Goal: Task Accomplishment & Management: Complete application form

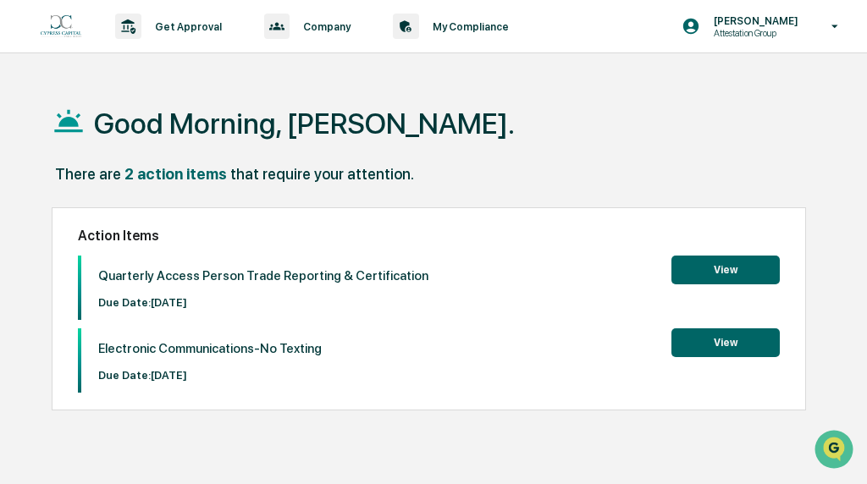
click at [704, 273] on button "View" at bounding box center [725, 270] width 108 height 29
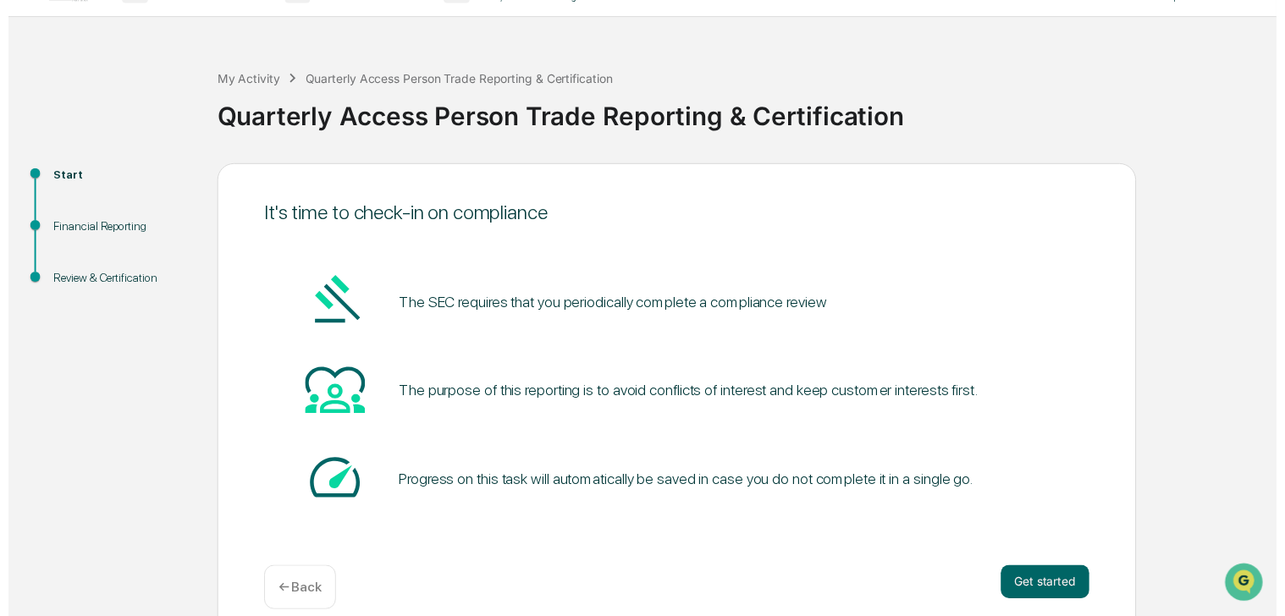
scroll to position [56, 0]
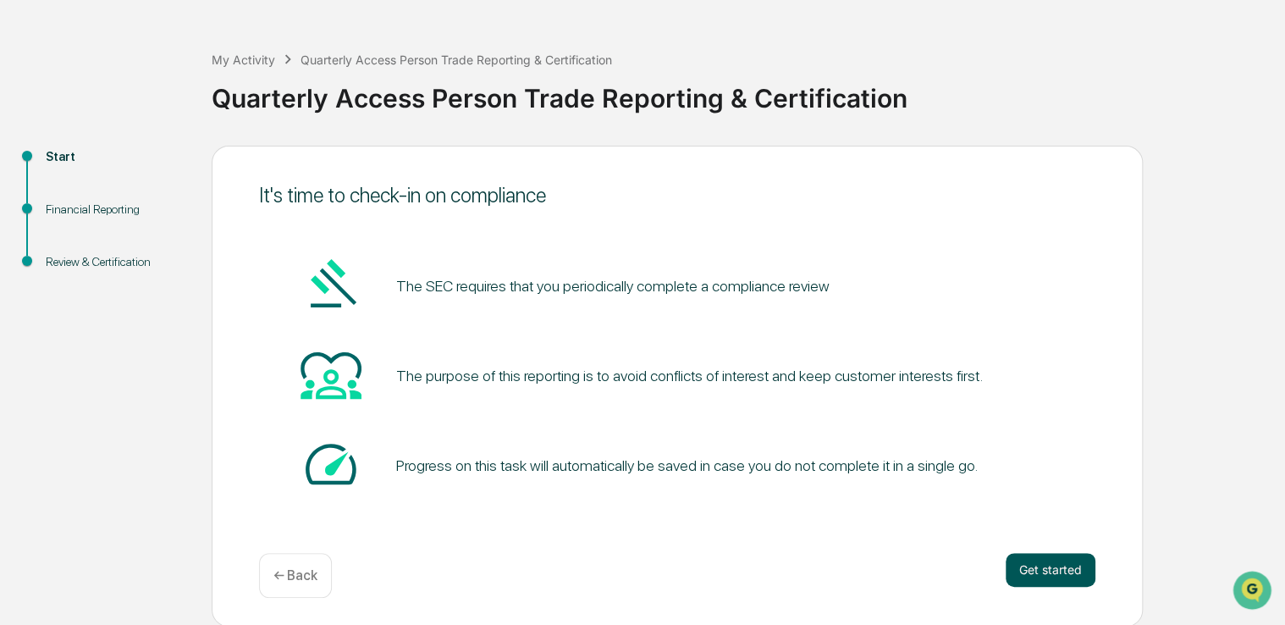
click at [866, 483] on button "Get started" at bounding box center [1050, 570] width 90 height 34
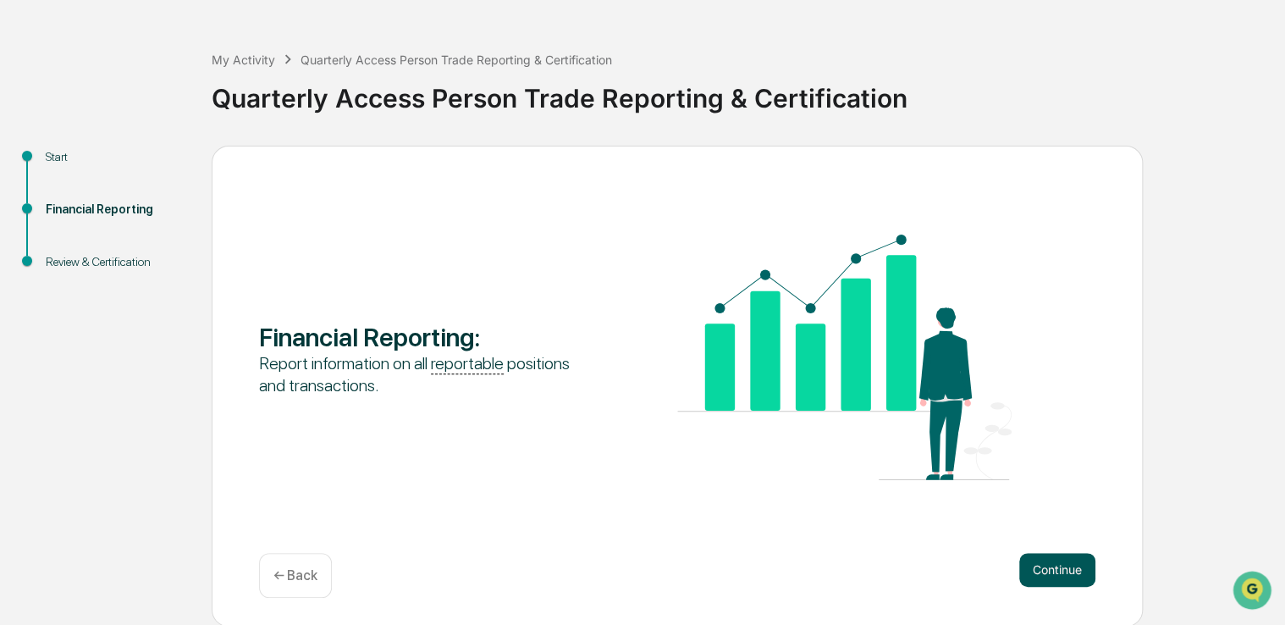
click at [866, 483] on button "Continue" at bounding box center [1057, 570] width 76 height 34
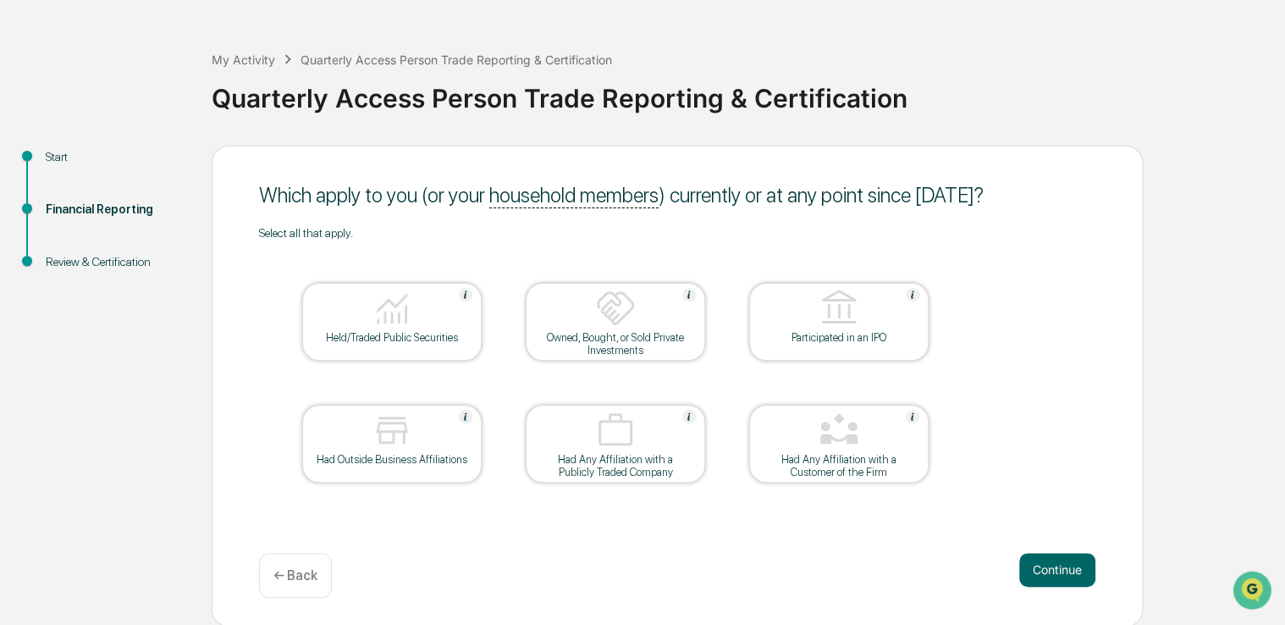
click at [277, 483] on p "← Back" at bounding box center [295, 575] width 44 height 16
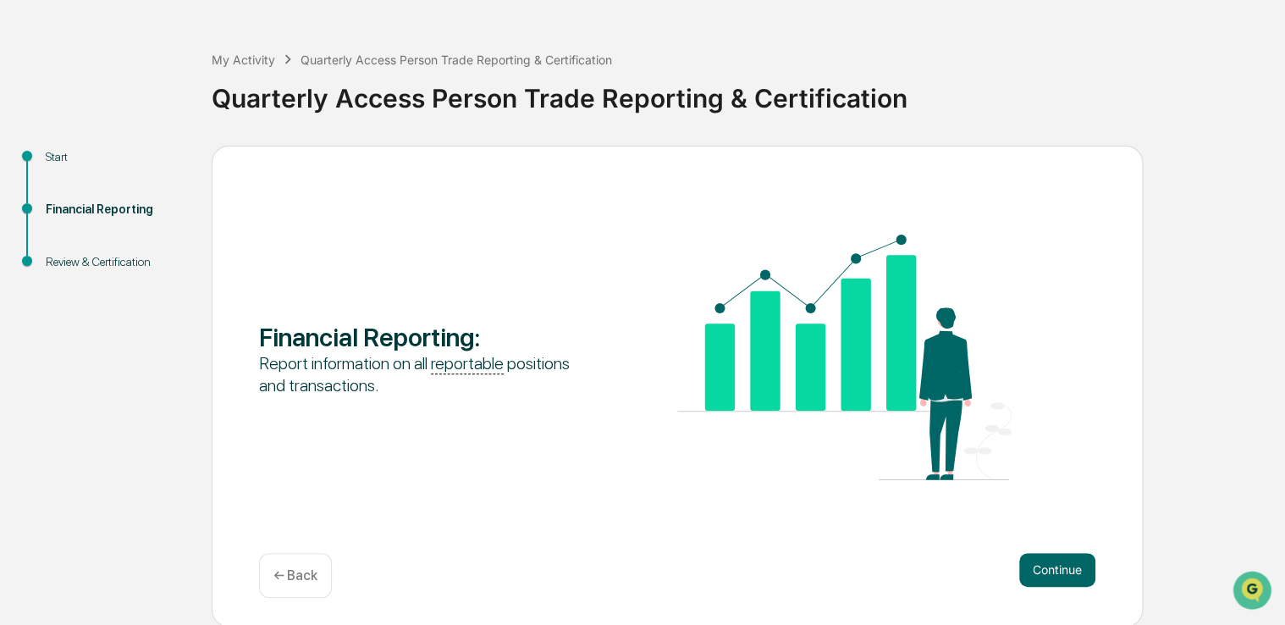
click at [274, 483] on p "← Back" at bounding box center [295, 575] width 44 height 16
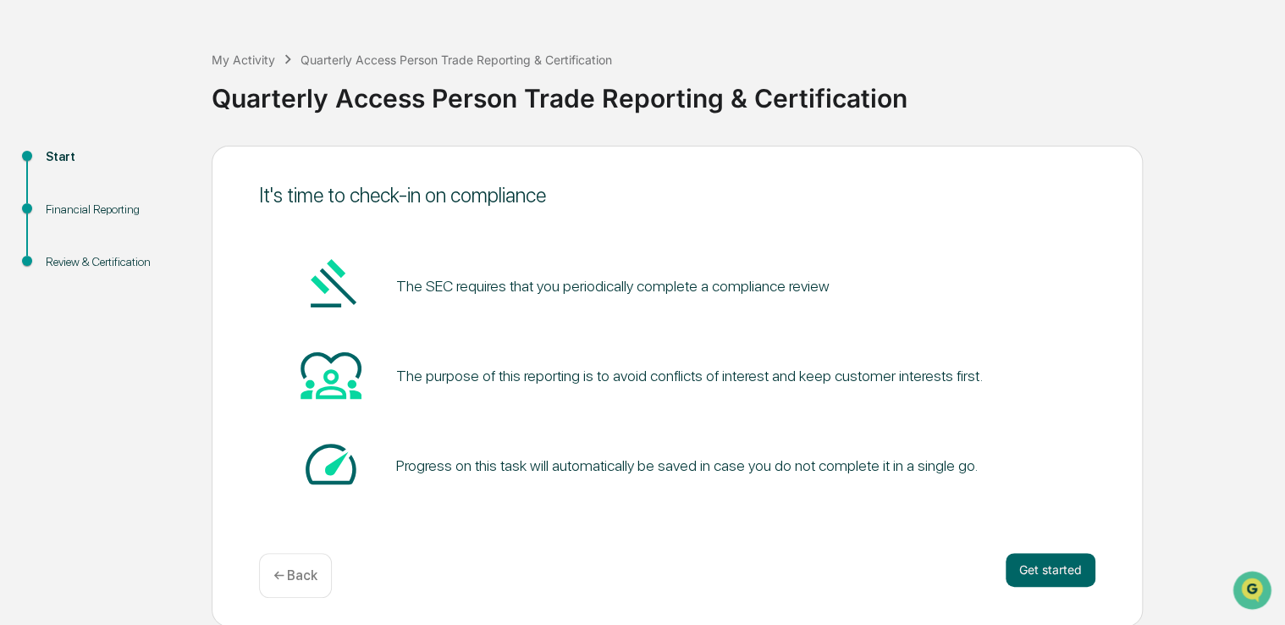
click at [274, 483] on p "← Back" at bounding box center [295, 575] width 44 height 16
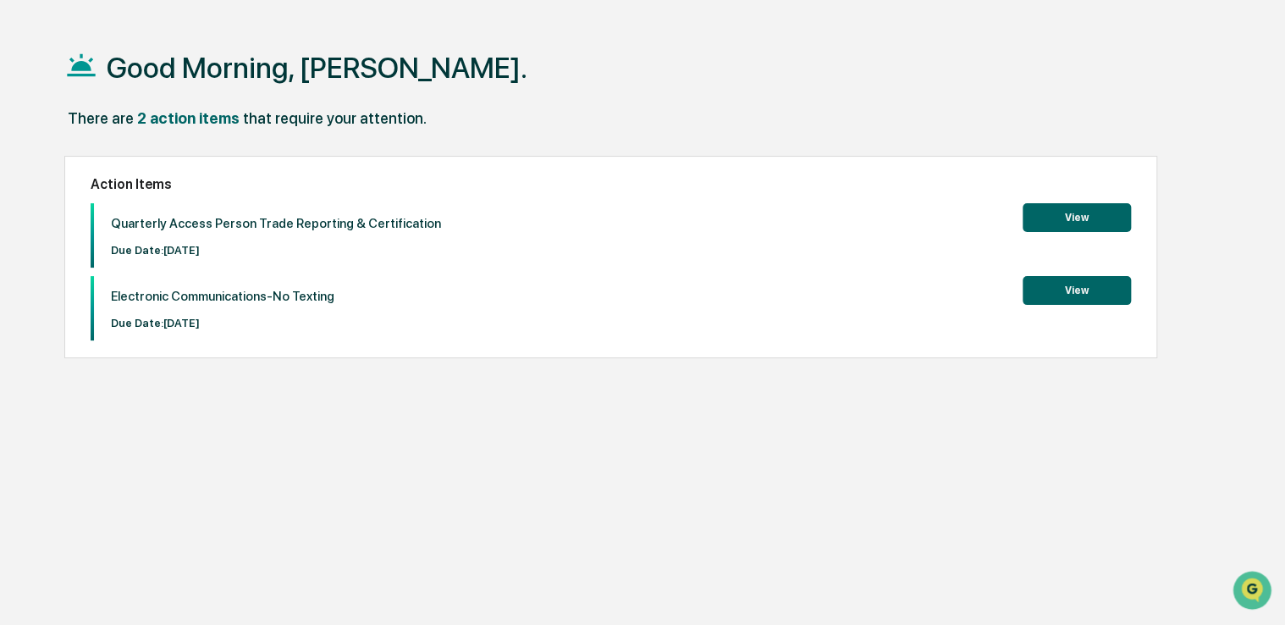
click at [866, 293] on button "View" at bounding box center [1076, 290] width 108 height 29
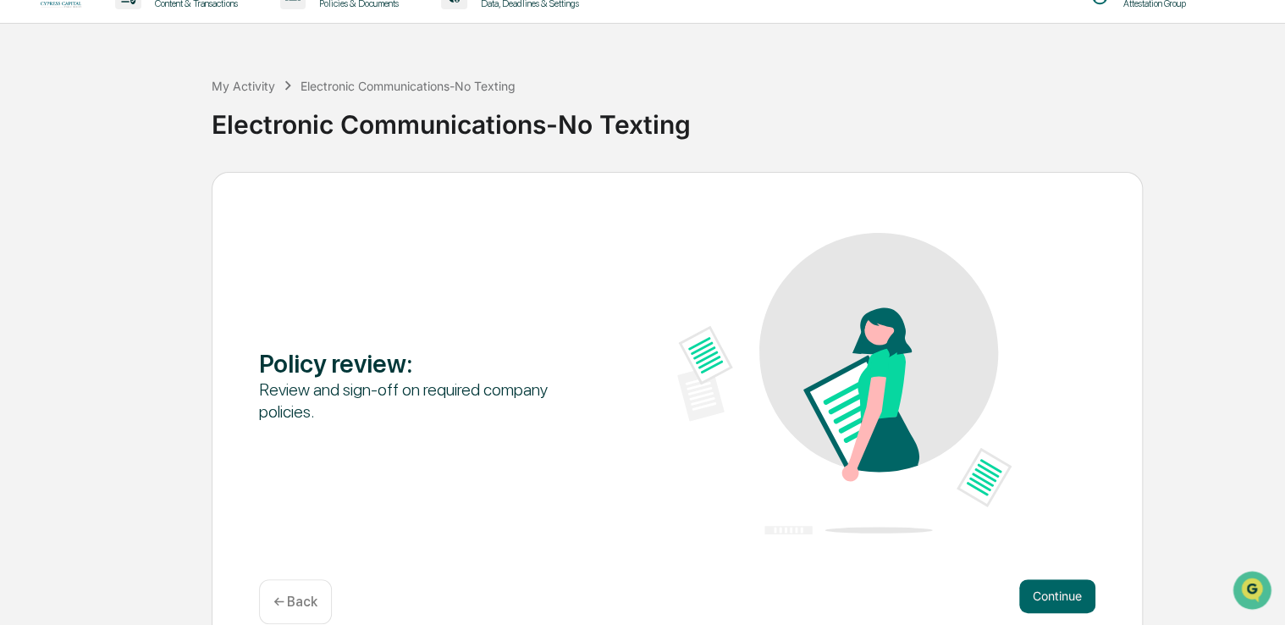
scroll to position [56, 0]
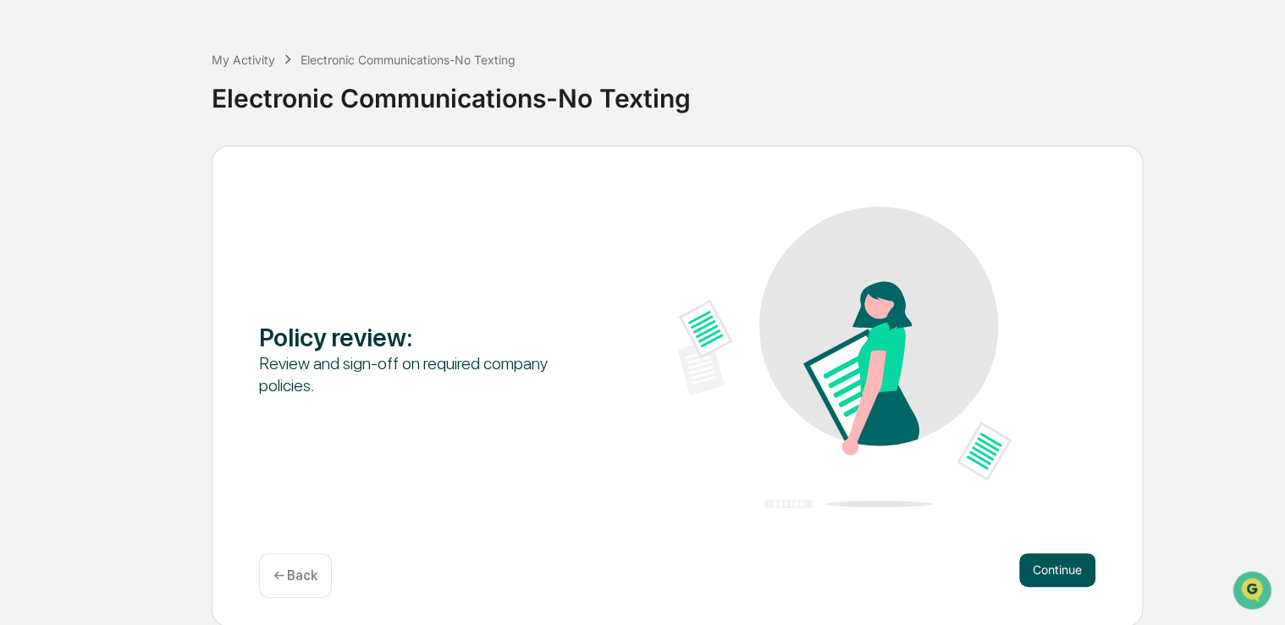
click at [866, 483] on button "Continue" at bounding box center [1057, 570] width 76 height 34
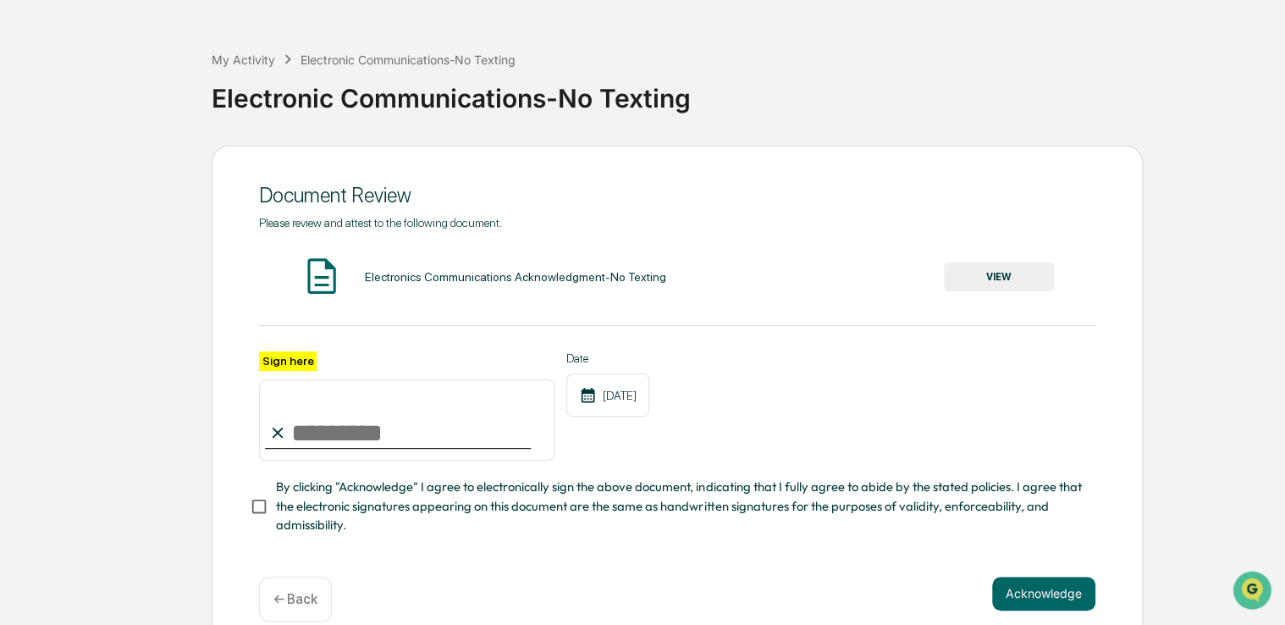
click at [866, 283] on button "VIEW" at bounding box center [999, 276] width 110 height 29
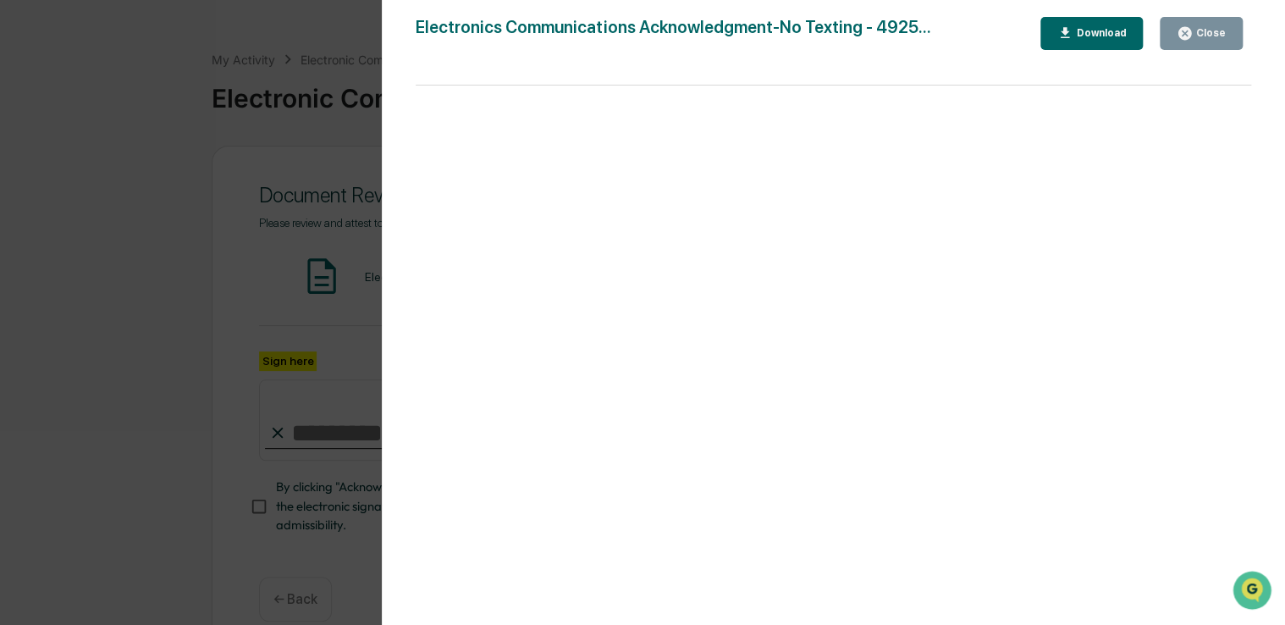
click at [866, 37] on icon "button" at bounding box center [1184, 33] width 16 height 16
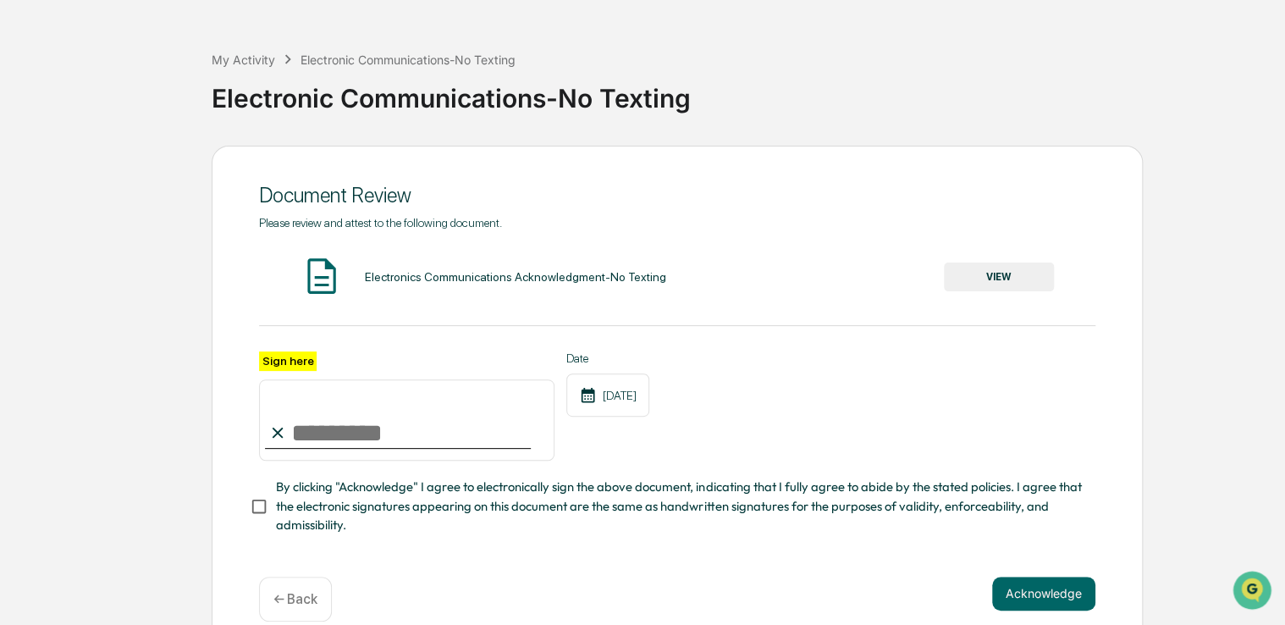
click at [312, 432] on input "Sign here" at bounding box center [406, 419] width 295 height 81
type input "**********"
click at [866, 483] on button "Acknowledge" at bounding box center [1043, 593] width 103 height 34
